Goal: Task Accomplishment & Management: Use online tool/utility

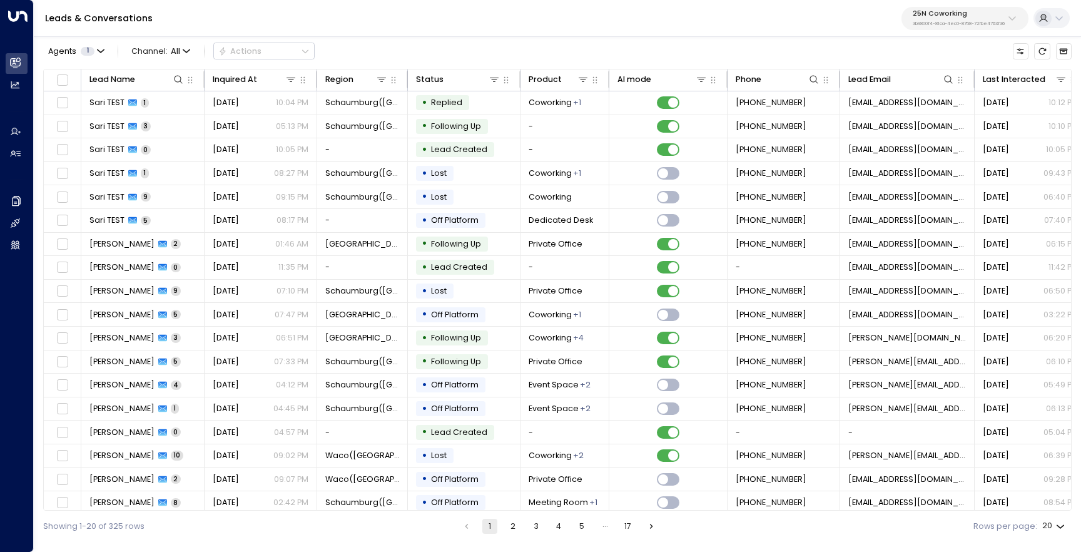
click at [950, 23] on p "3b9800f4-81ca-4ec0-8758-72fbe4763f36" at bounding box center [958, 23] width 92 height 5
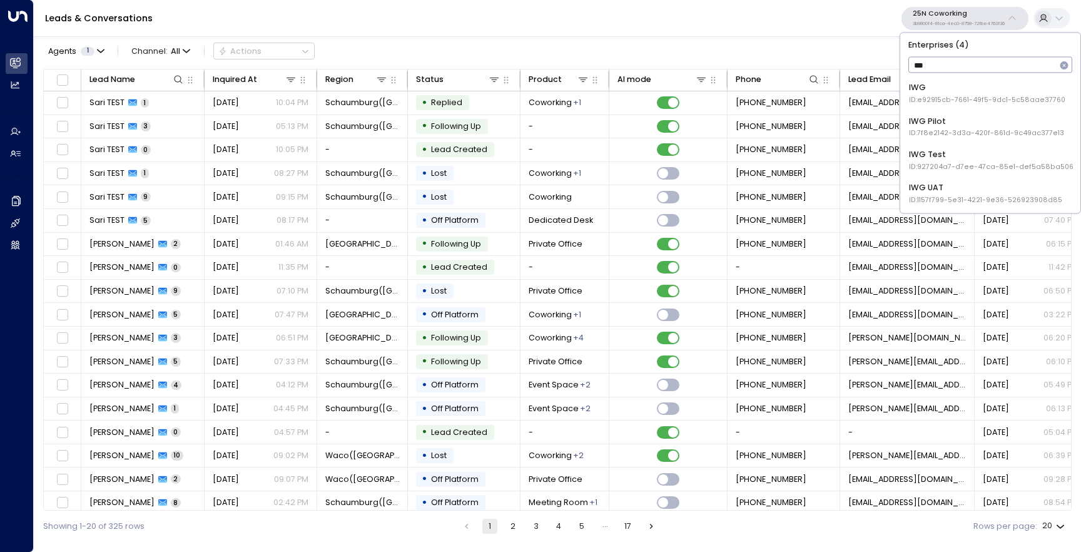
type input "***"
click at [979, 142] on div "IWG ID: e92915cb-7661-49f5-9dc1-5c58aae37760 IWG Pilot ID: 7f8e2142-3d3a-420f-8…" at bounding box center [989, 143] width 171 height 130
click at [971, 162] on span "ID: 927204a7-d7ee-47ca-85e1-def5a58ba506" at bounding box center [991, 166] width 164 height 10
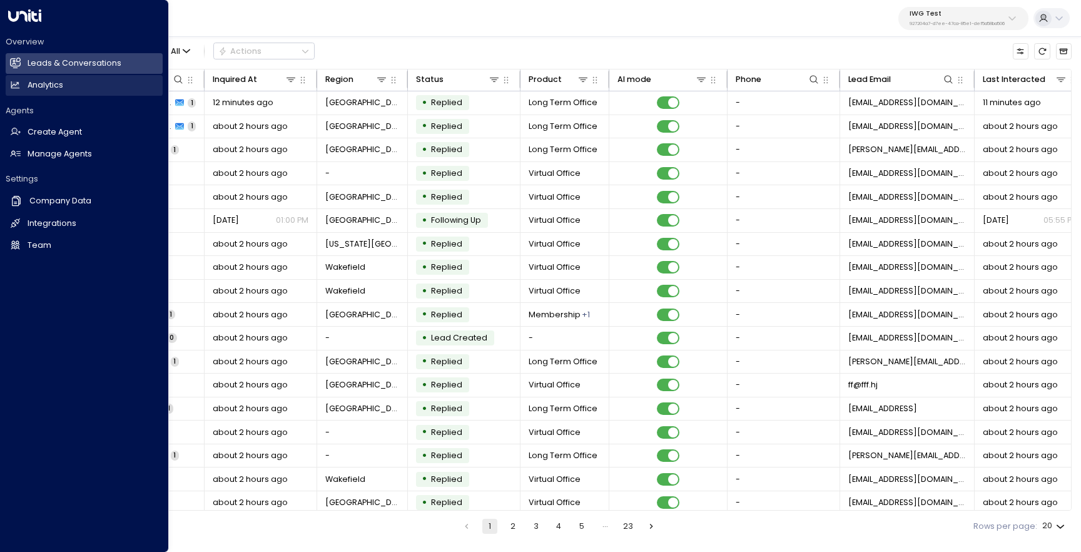
click at [39, 84] on h2 "Analytics" at bounding box center [46, 85] width 36 height 12
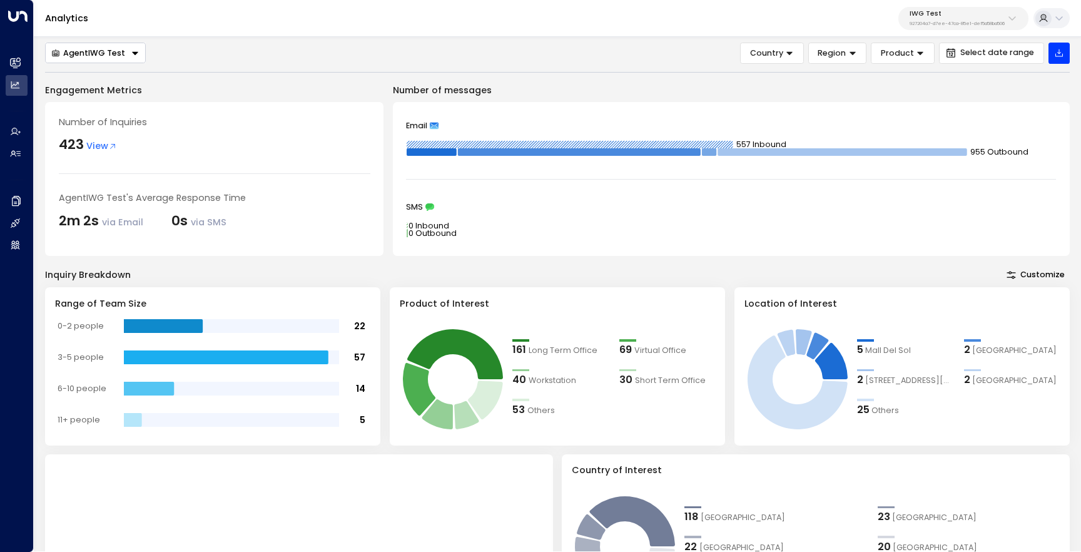
click at [100, 143] on span "View" at bounding box center [101, 146] width 31 height 14
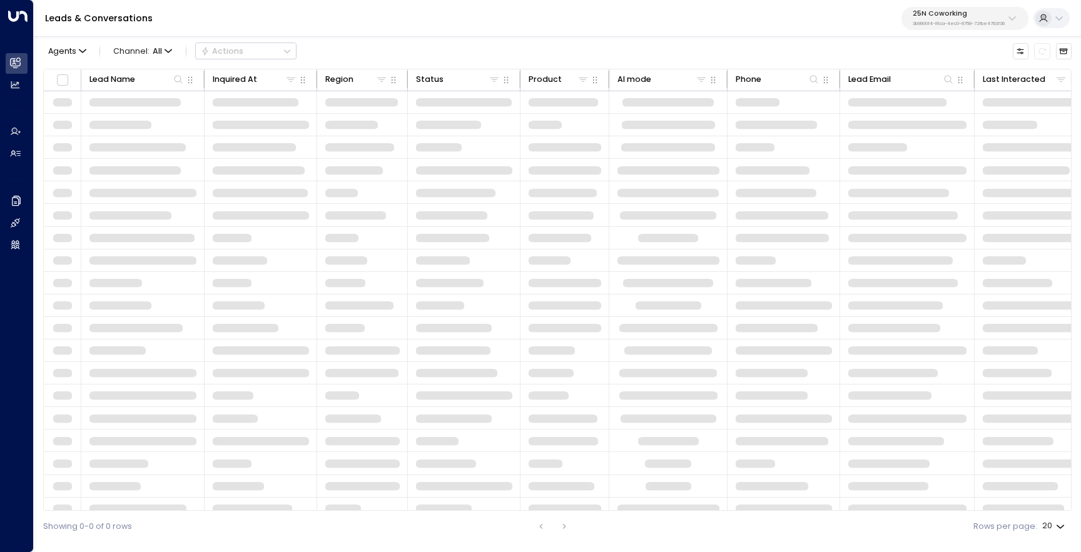
click at [954, 25] on p "3b9800f4-81ca-4ec0-8758-72fbe4763f36" at bounding box center [958, 23] width 92 height 5
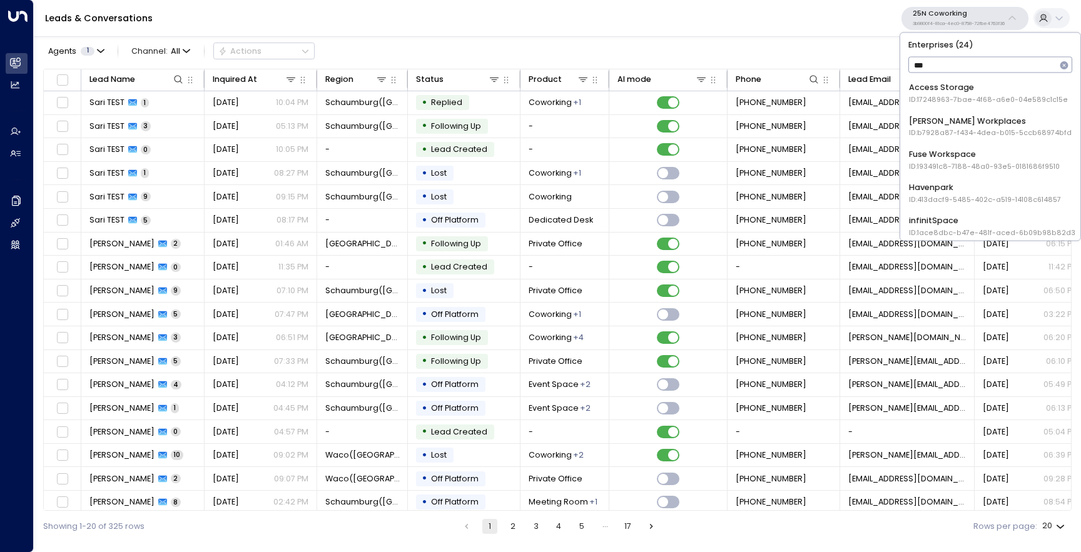
type input "****"
click at [959, 93] on div "Access Storage ID: 17248963-7bae-4f68-a6e0-04e589c1c15e" at bounding box center [988, 93] width 159 height 23
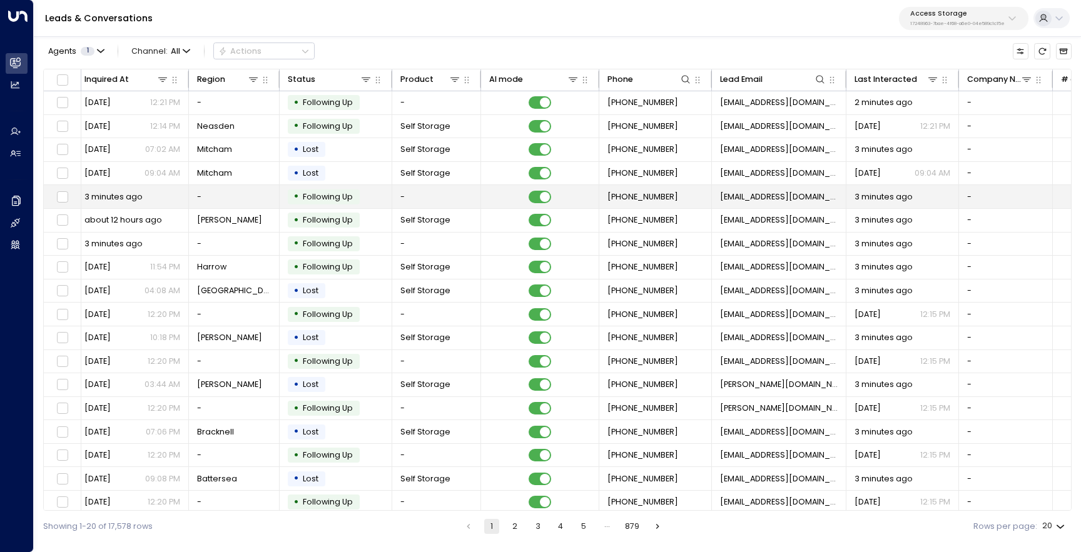
scroll to position [0, 407]
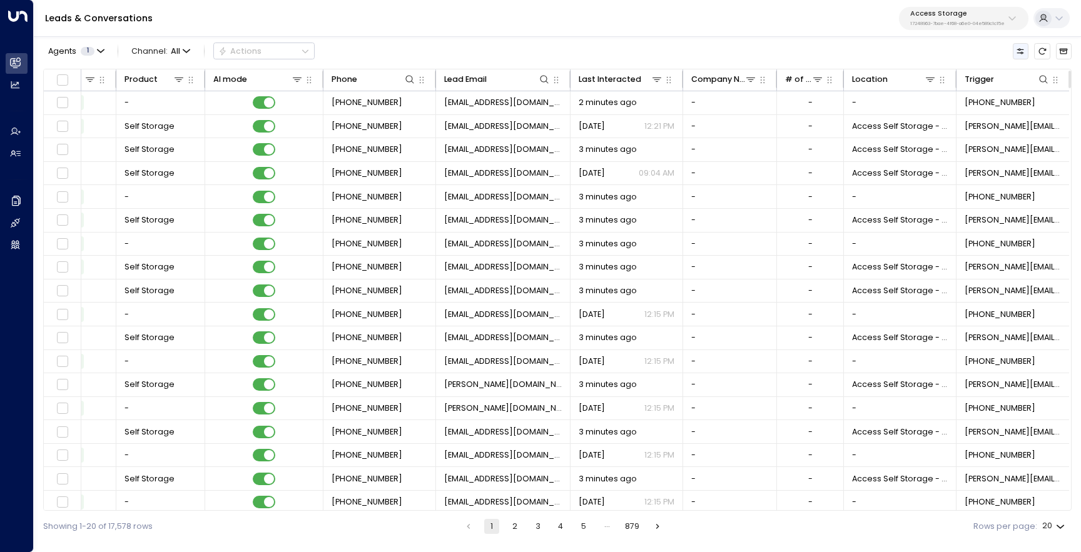
click at [1023, 54] on icon "Customize" at bounding box center [1020, 51] width 9 height 9
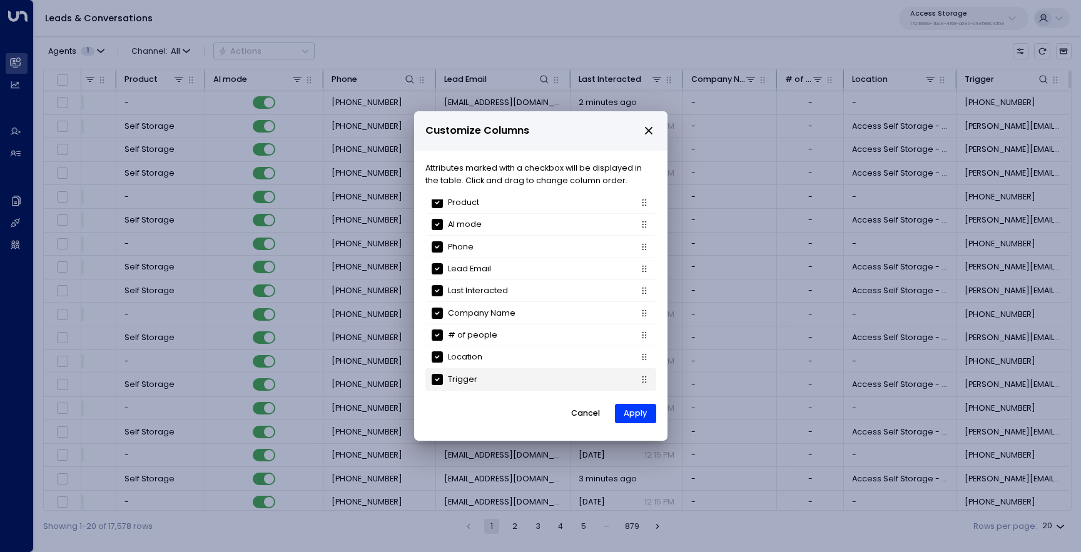
scroll to position [120, 0]
click at [649, 125] on icon "close" at bounding box center [648, 130] width 11 height 11
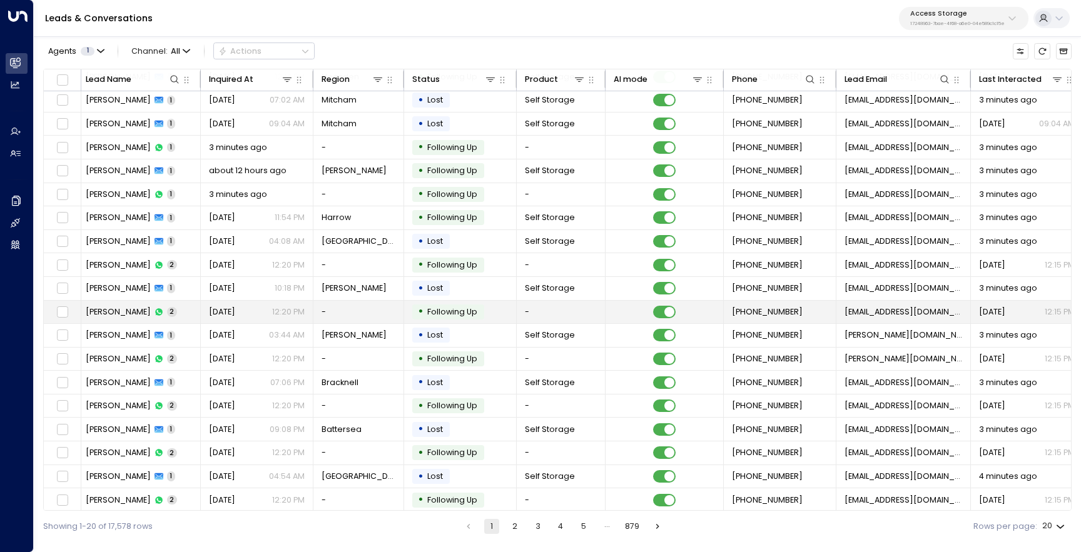
scroll to position [49, 3]
click at [863, 312] on span "[EMAIL_ADDRESS][DOMAIN_NAME]" at bounding box center [904, 311] width 118 height 11
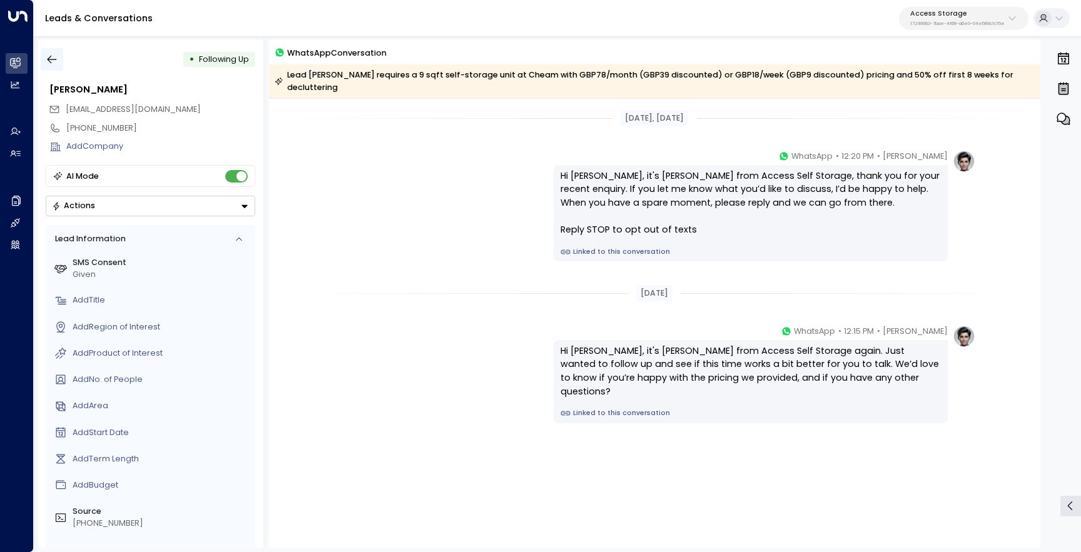
click at [50, 62] on icon "button" at bounding box center [52, 60] width 9 height 8
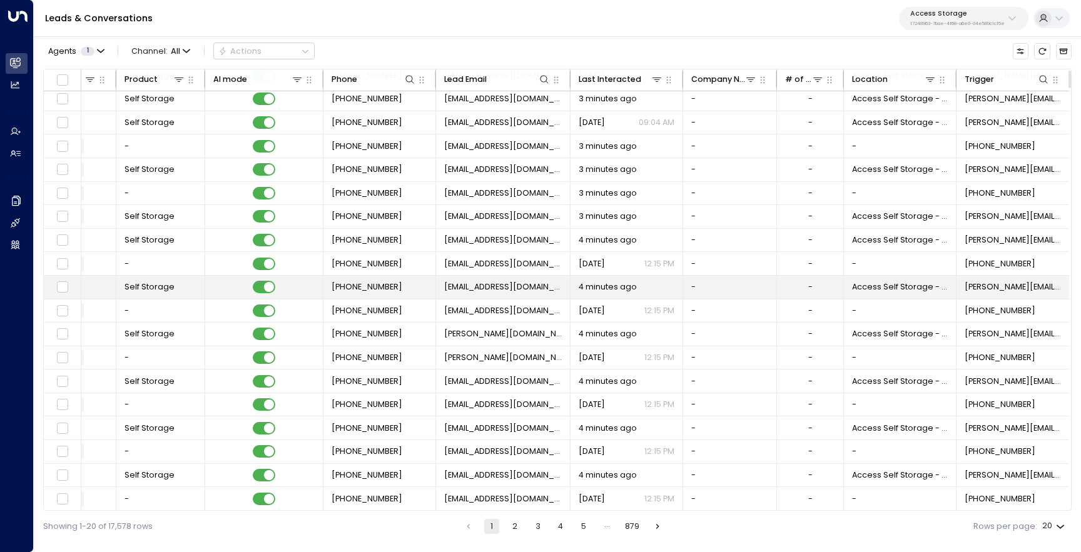
scroll to position [0, 407]
